Goal: Task Accomplishment & Management: Manage account settings

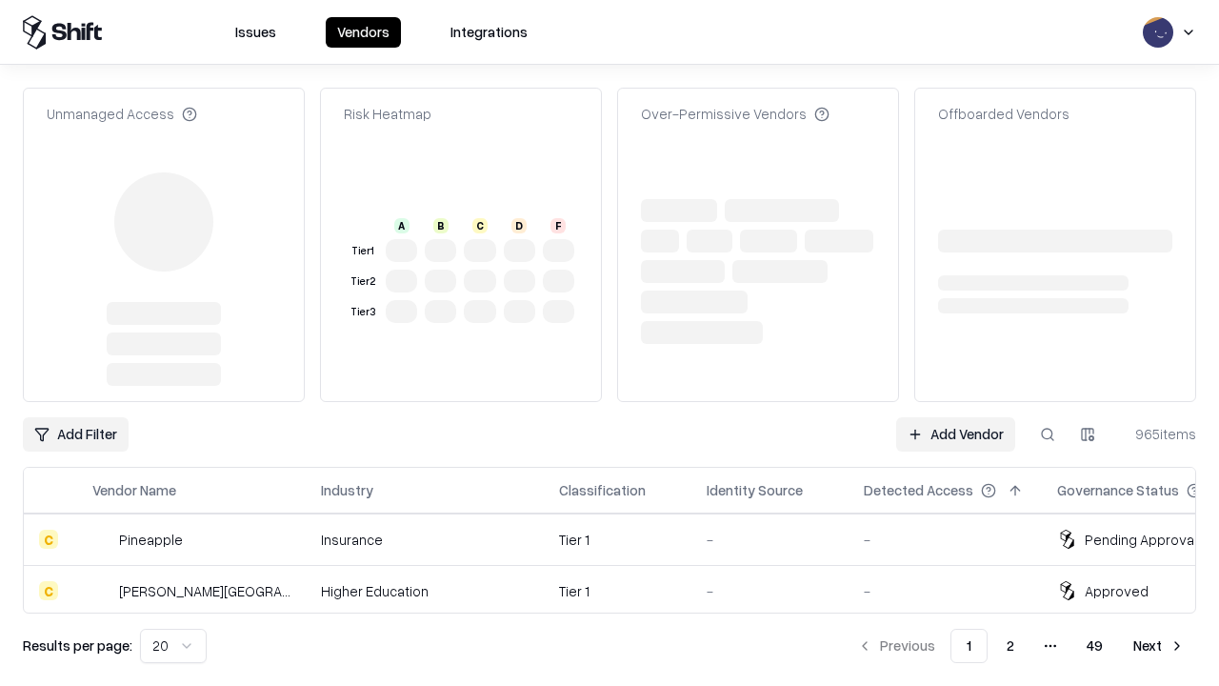
click at [955, 417] on link "Add Vendor" at bounding box center [955, 434] width 119 height 34
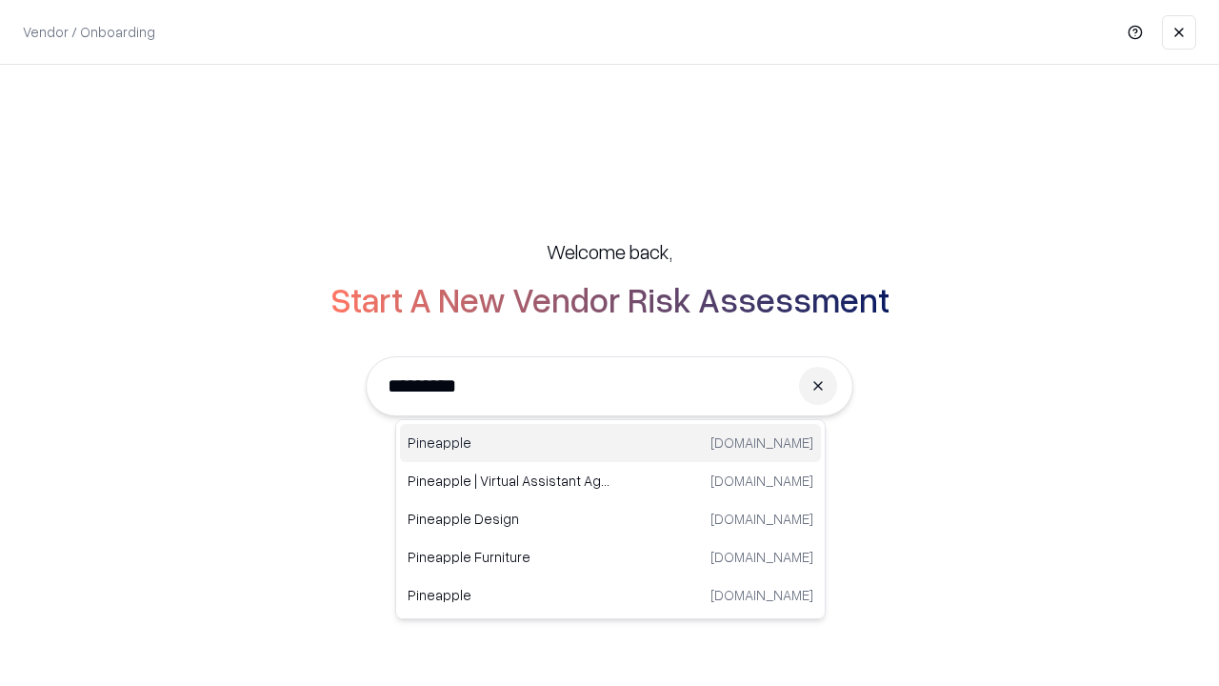
click at [610, 443] on div "Pineapple [DOMAIN_NAME]" at bounding box center [610, 443] width 421 height 38
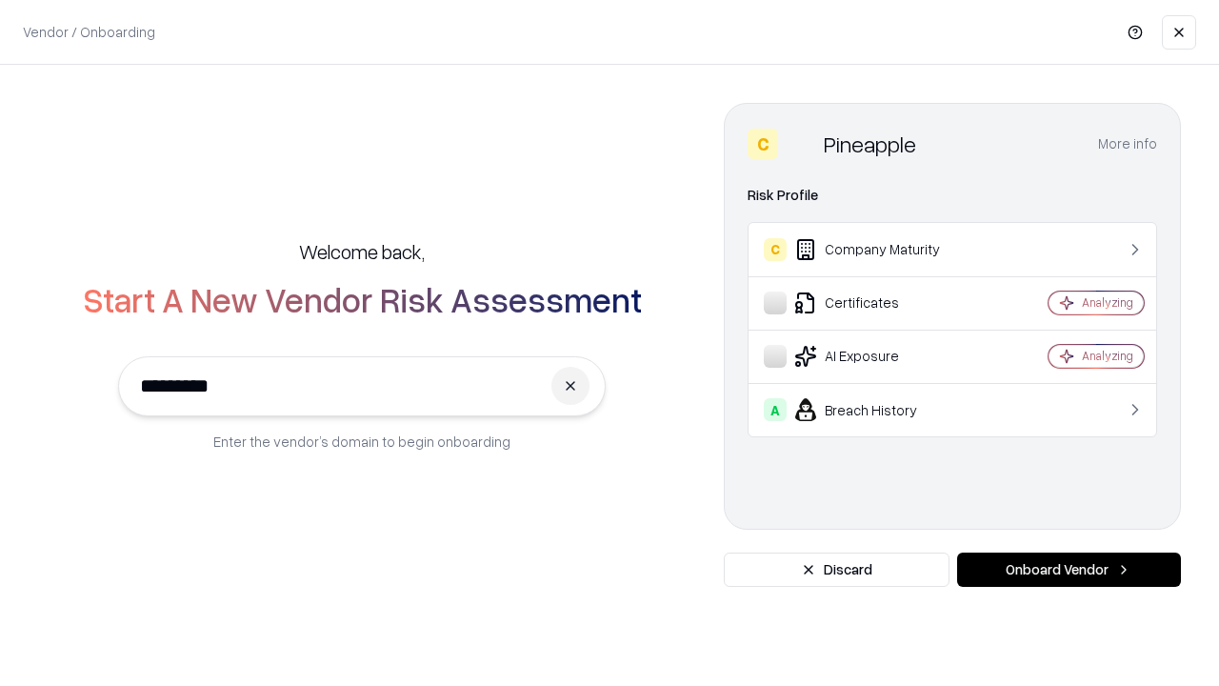
type input "*********"
click at [1068, 569] on button "Onboard Vendor" at bounding box center [1069, 569] width 224 height 34
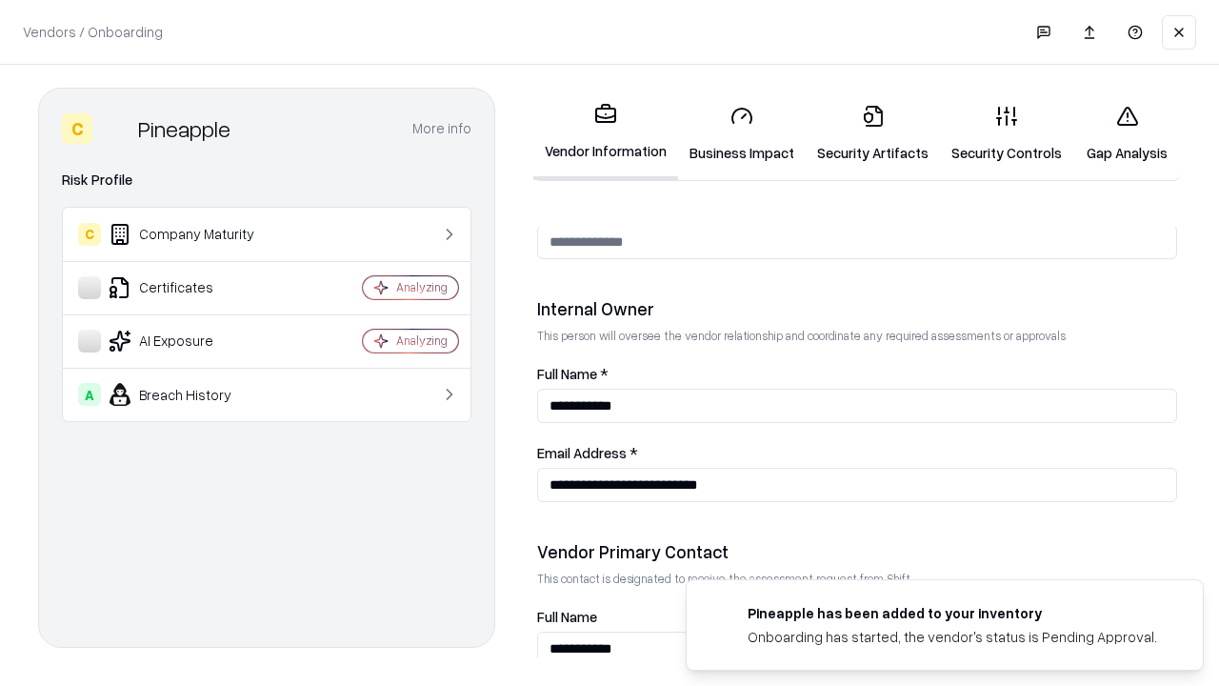
scroll to position [987, 0]
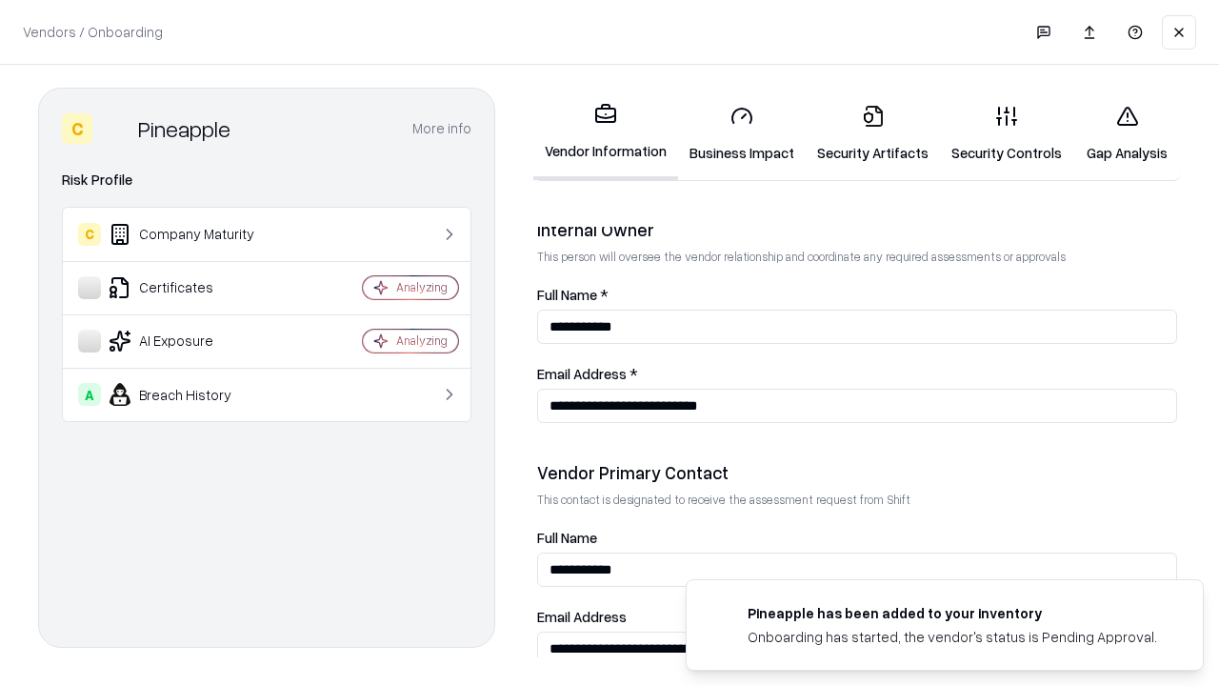
click at [872, 133] on link "Security Artifacts" at bounding box center [873, 134] width 134 height 89
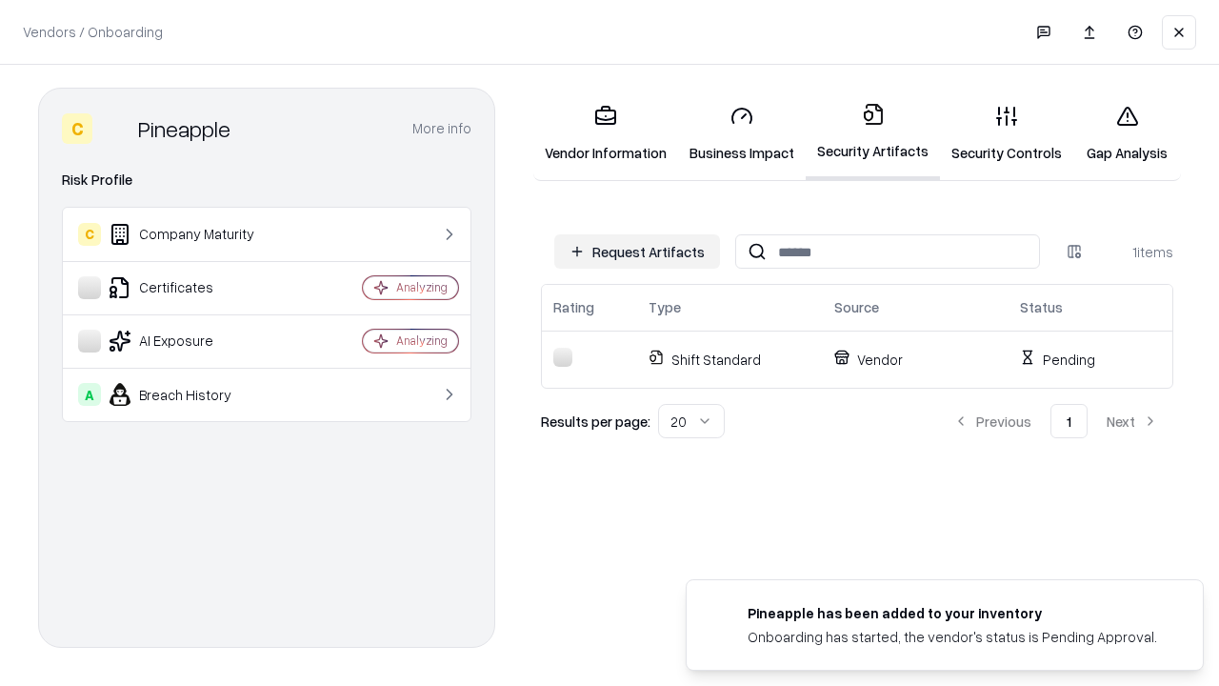
click at [637, 251] on button "Request Artifacts" at bounding box center [637, 251] width 166 height 34
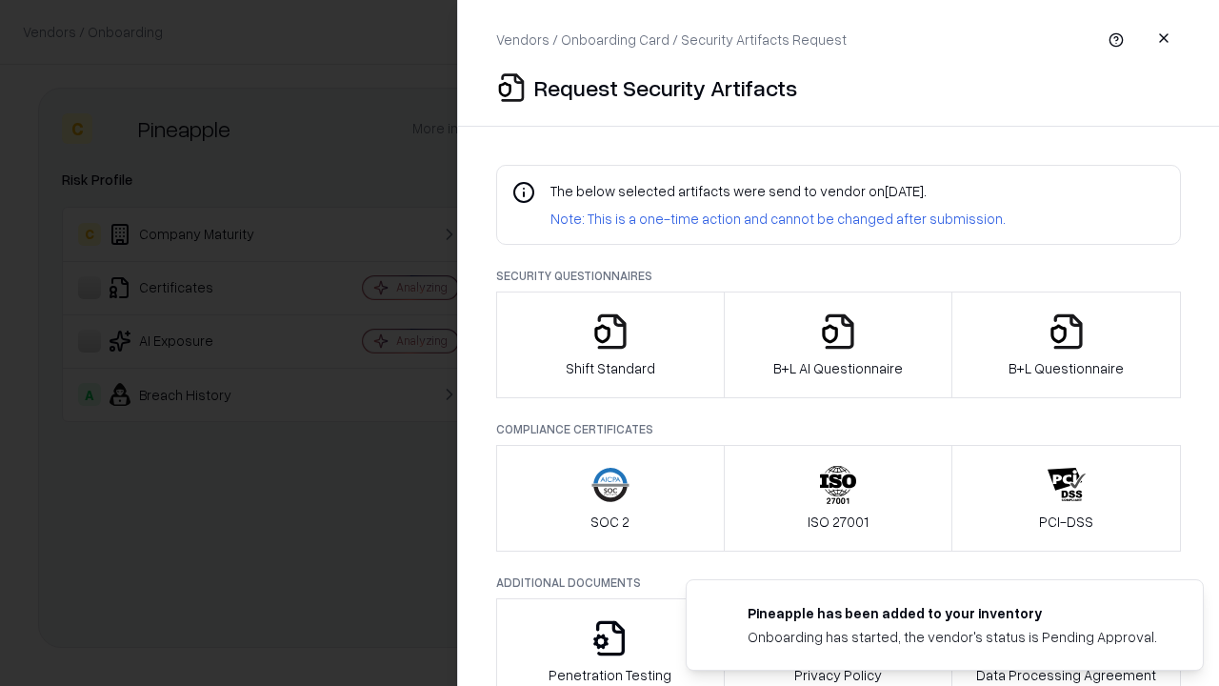
click at [1066, 345] on icon "button" at bounding box center [1067, 331] width 38 height 38
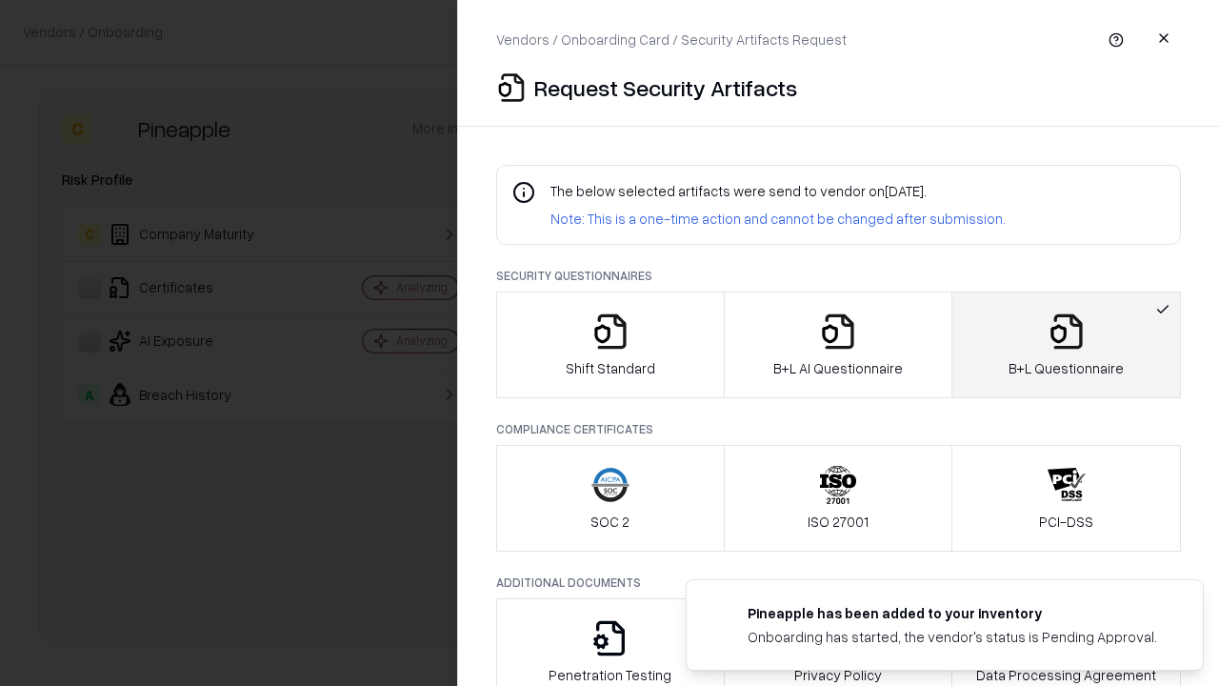
click at [837, 345] on icon "button" at bounding box center [838, 331] width 38 height 38
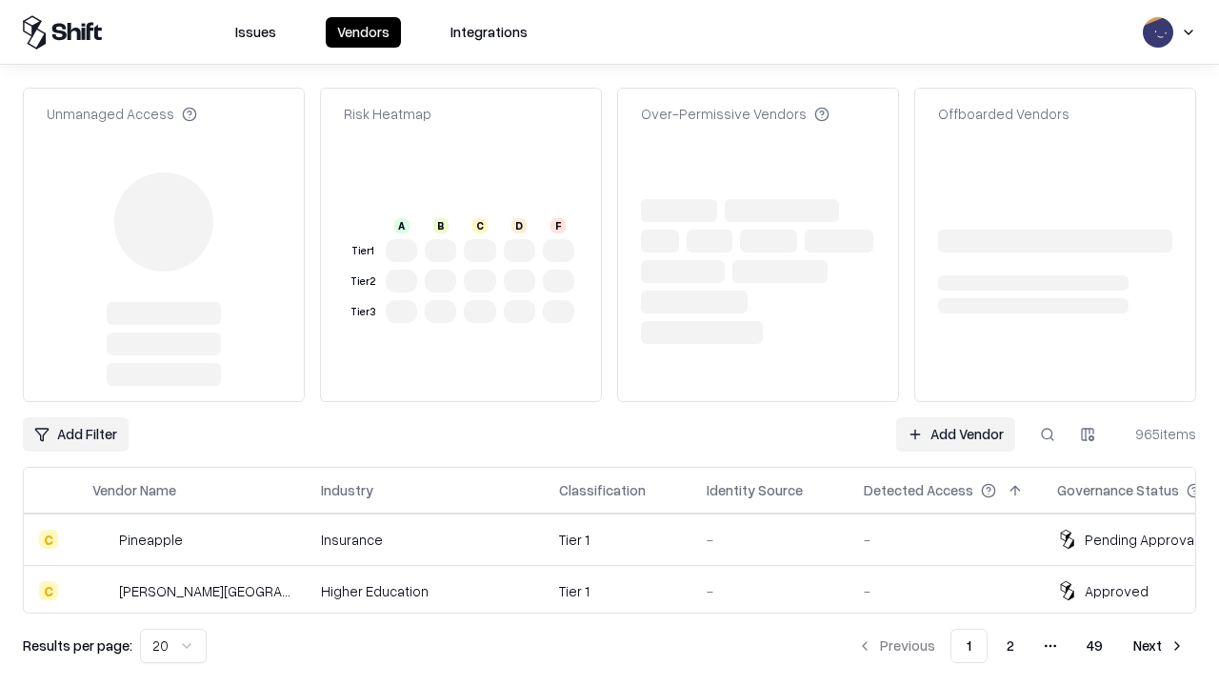
click at [955, 417] on link "Add Vendor" at bounding box center [955, 434] width 119 height 34
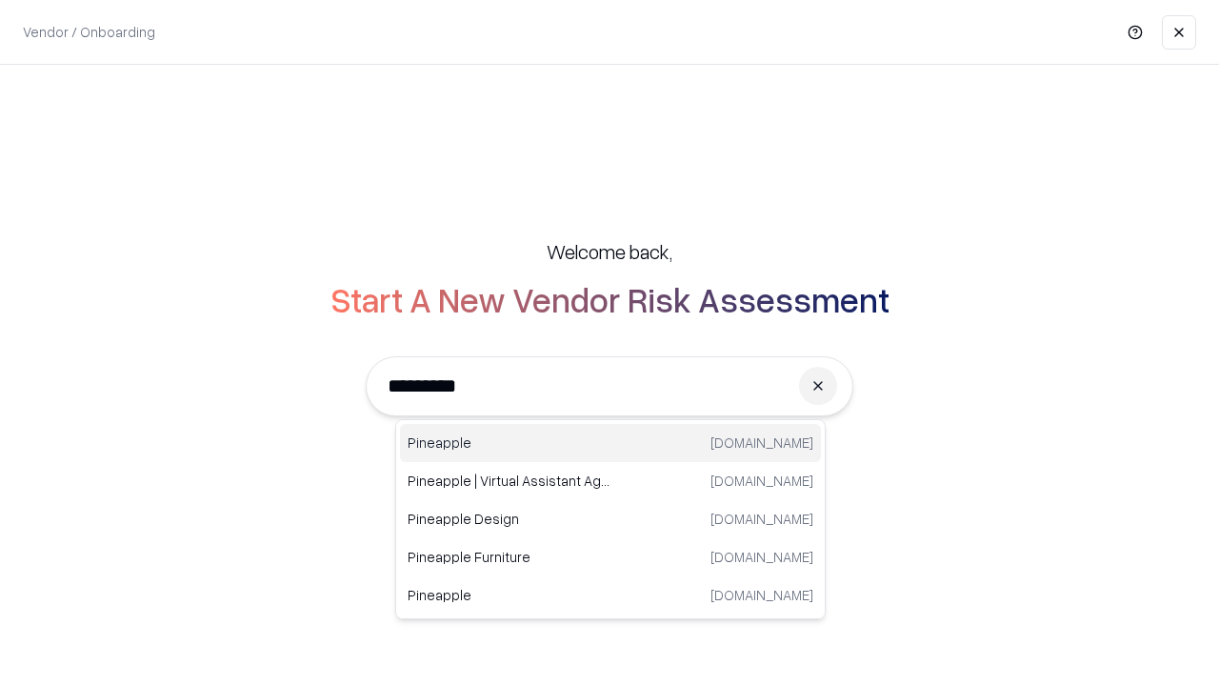
click at [610, 443] on div "Pineapple [DOMAIN_NAME]" at bounding box center [610, 443] width 421 height 38
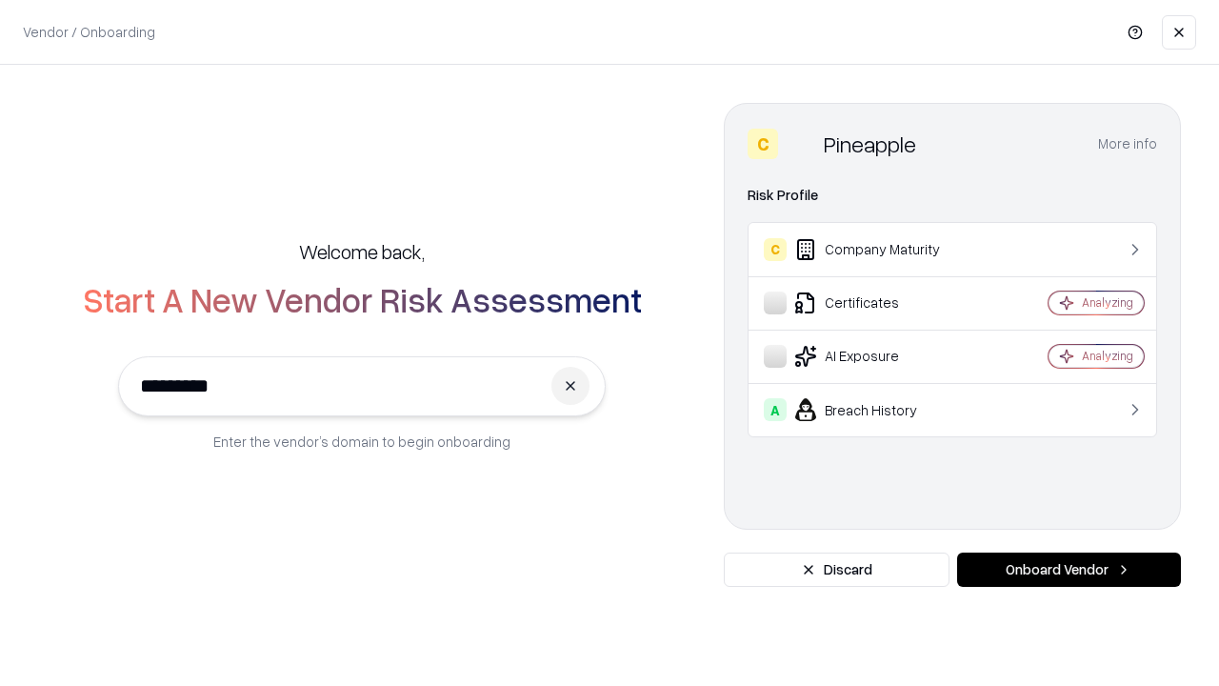
type input "*********"
click at [1068, 569] on button "Onboard Vendor" at bounding box center [1069, 569] width 224 height 34
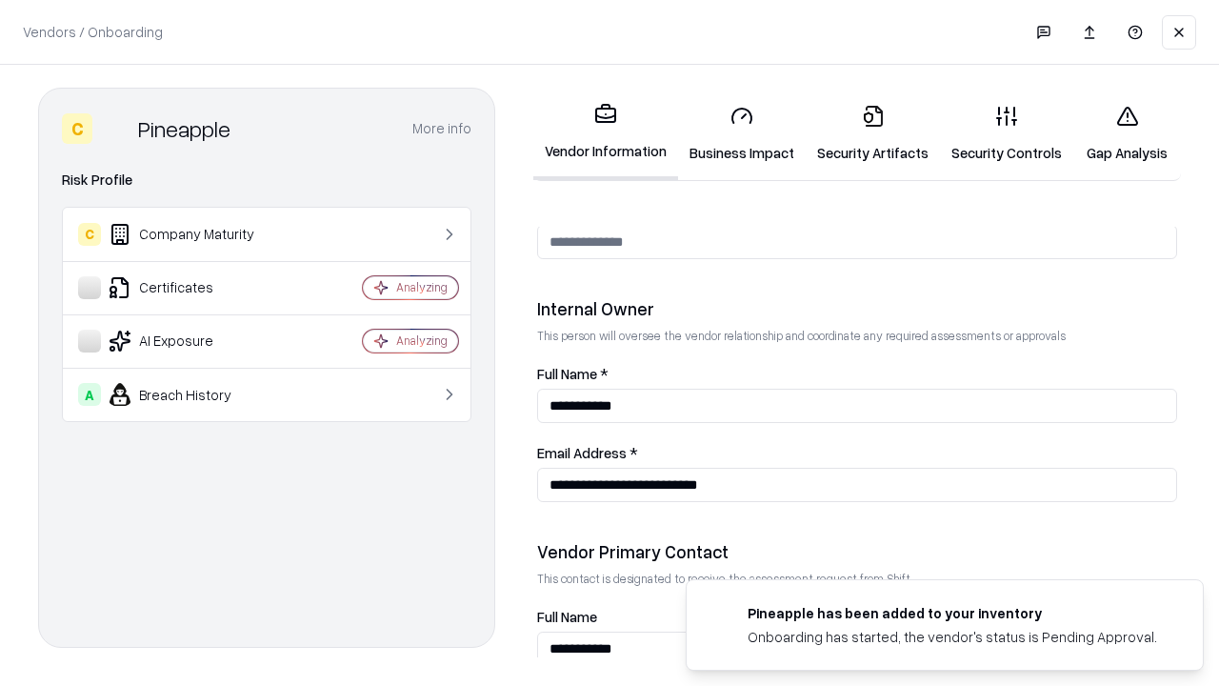
scroll to position [987, 0]
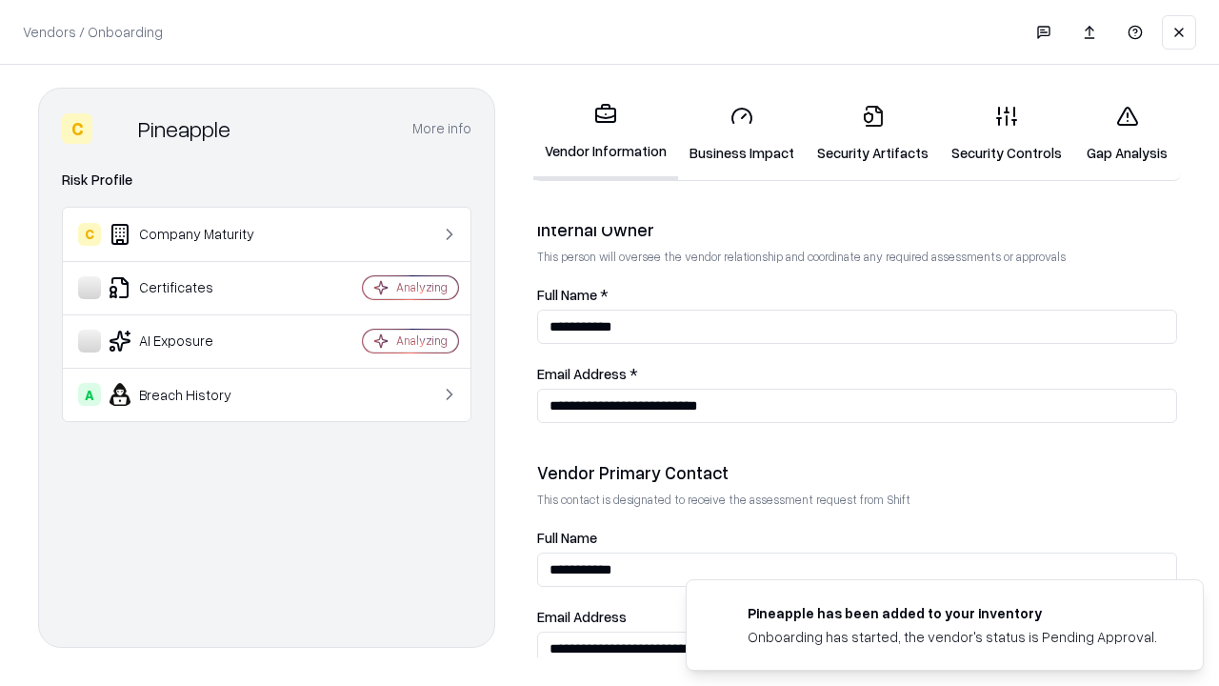
click at [1127, 133] on link "Gap Analysis" at bounding box center [1127, 134] width 108 height 89
